Goal: Check status: Check status

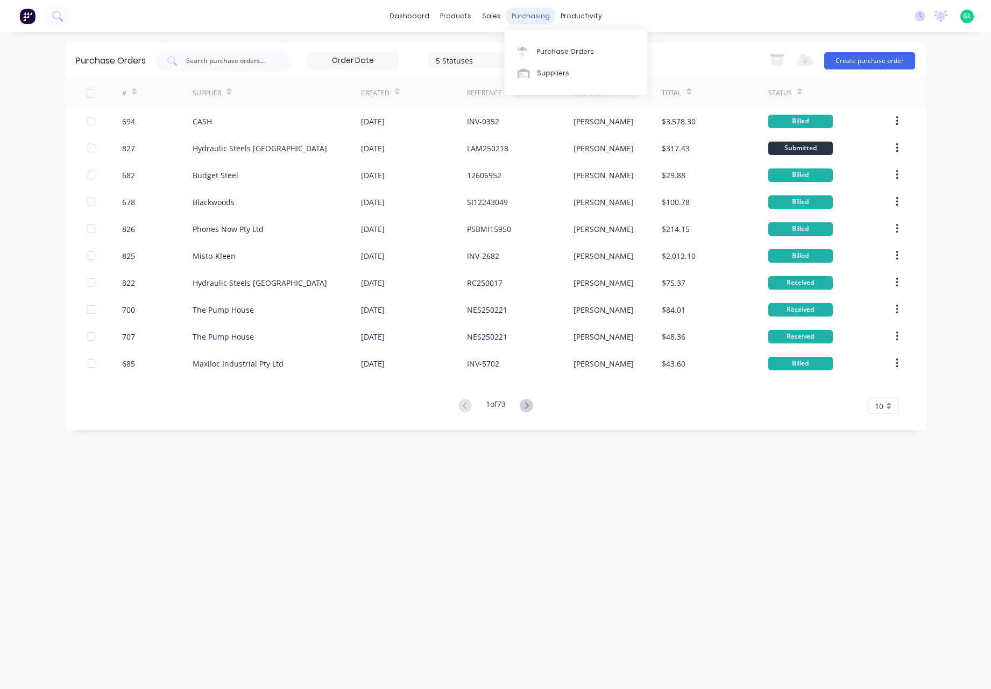
click at [524, 16] on div "purchasing" at bounding box center [530, 16] width 49 height 16
click at [557, 54] on div "Purchase Orders" at bounding box center [565, 52] width 57 height 10
click at [201, 60] on input "text" at bounding box center [229, 60] width 89 height 11
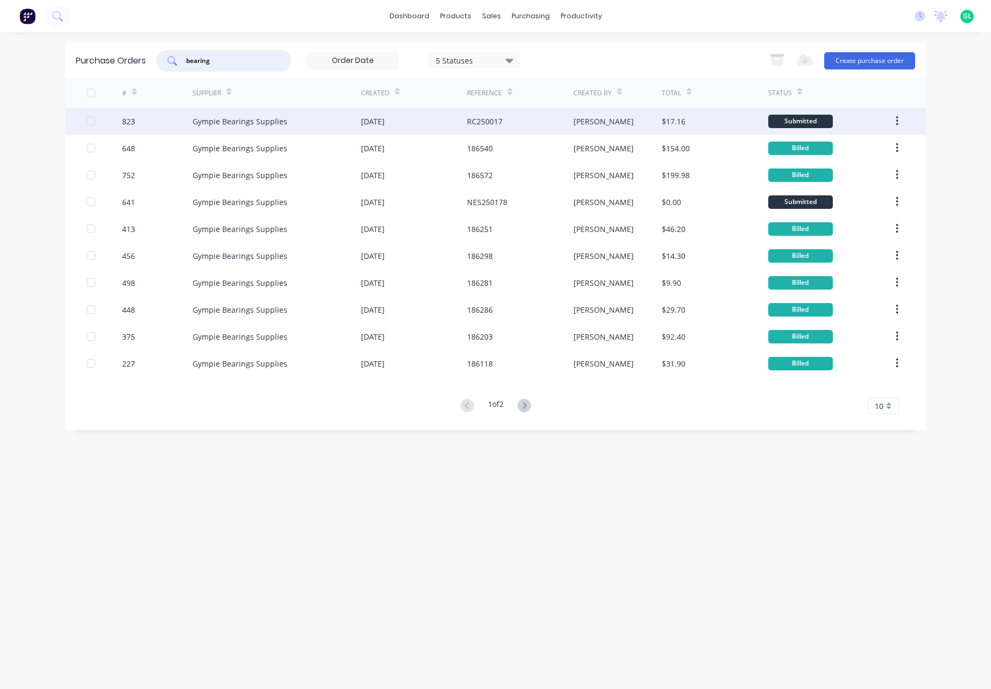
type input "bearing"
click at [631, 123] on div "[PERSON_NAME]" at bounding box center [618, 121] width 89 height 27
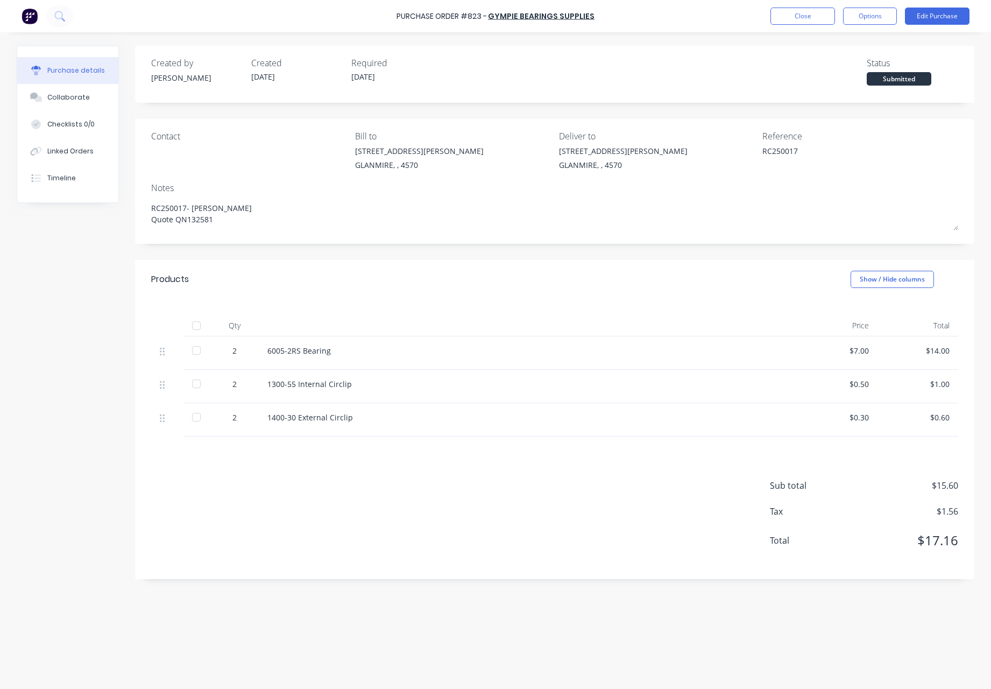
type textarea "x"
click at [789, 12] on button "Close" at bounding box center [803, 16] width 65 height 17
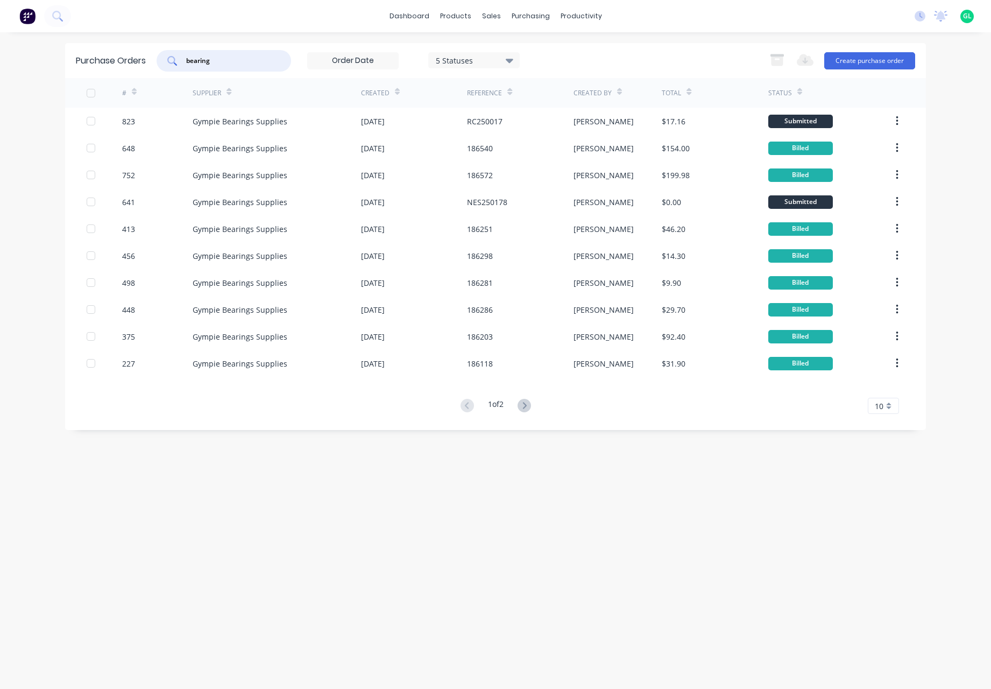
click at [221, 62] on input "bearing" at bounding box center [229, 60] width 89 height 11
type input "b"
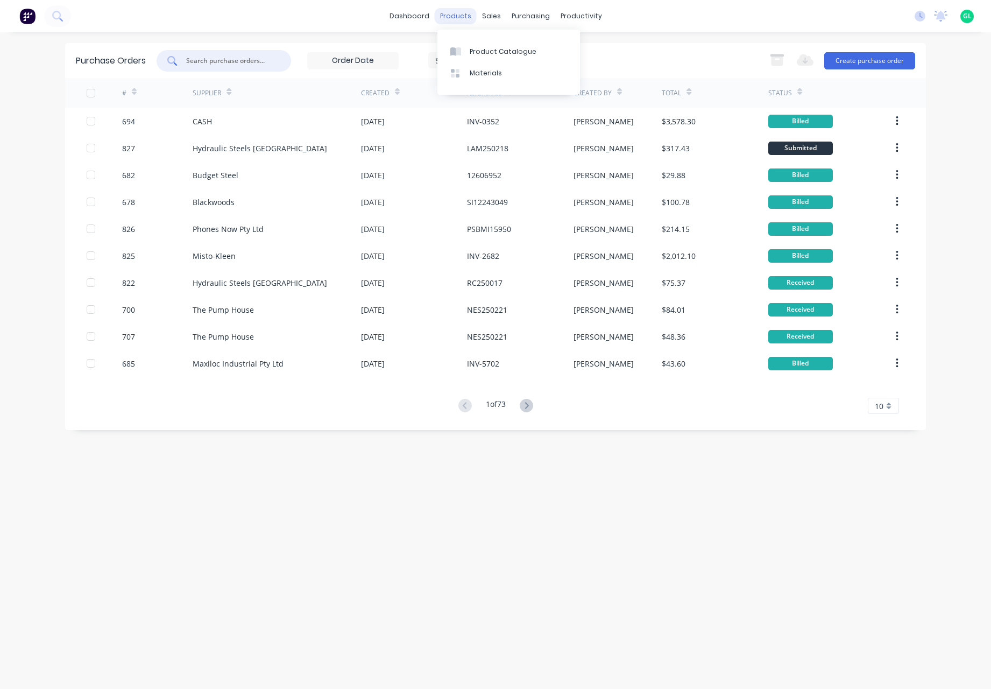
click at [449, 16] on div "products" at bounding box center [456, 16] width 42 height 16
click at [496, 15] on div "sales" at bounding box center [492, 16] width 30 height 16
click at [526, 48] on div "Sales Orders" at bounding box center [532, 52] width 44 height 10
